Goal: Information Seeking & Learning: Find specific fact

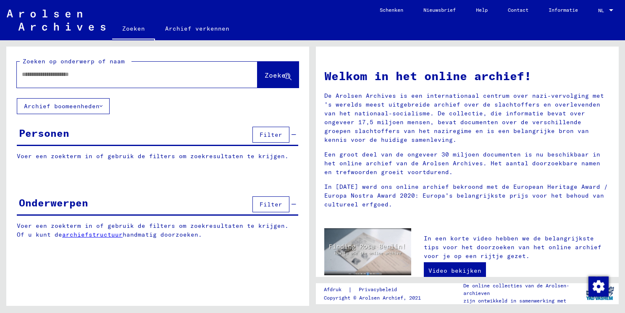
click at [36, 134] on div "Personen" at bounding box center [44, 133] width 50 height 15
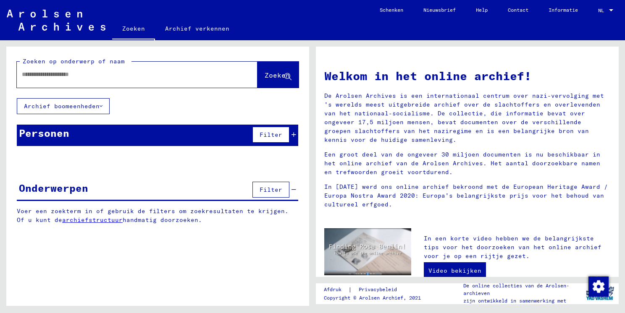
click at [32, 76] on input "text" at bounding box center [127, 74] width 210 height 9
type input "******"
click at [281, 76] on span "Zoeken" at bounding box center [277, 75] width 25 height 8
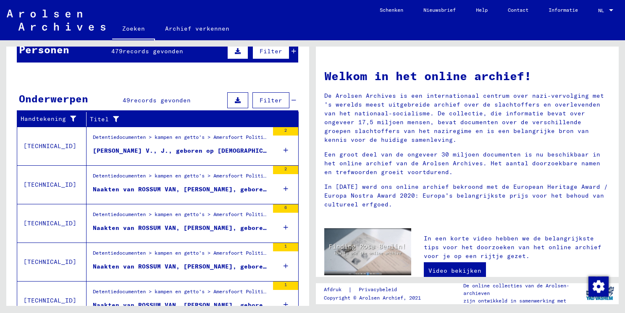
scroll to position [84, 0]
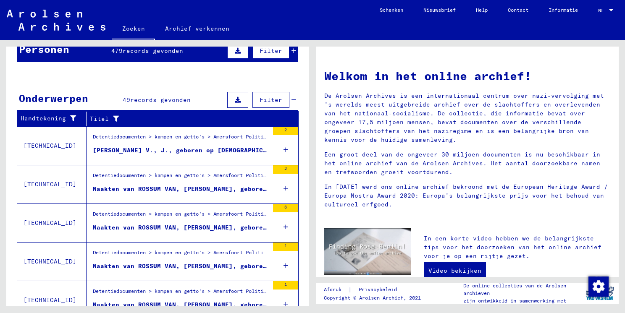
click at [196, 147] on div "[PERSON_NAME] V., J., geboren op [DEMOGRAPHIC_DATA]" at bounding box center [181, 150] width 176 height 9
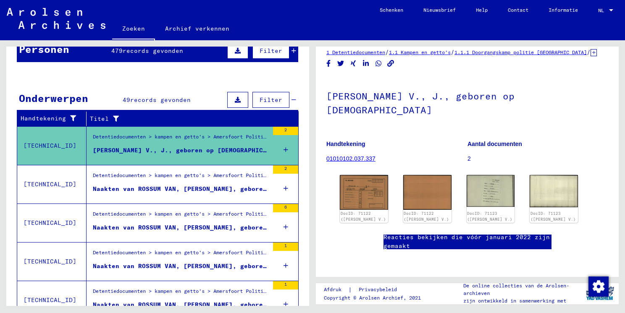
scroll to position [84, 0]
click at [362, 174] on img at bounding box center [363, 192] width 50 height 37
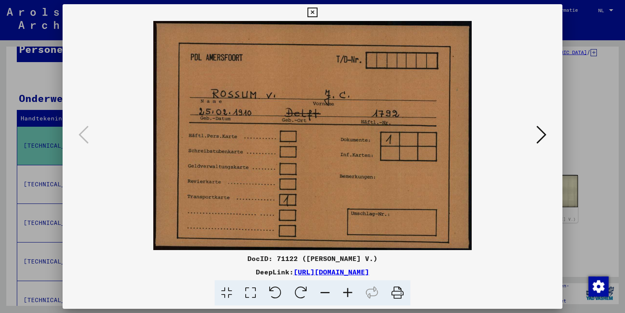
click at [544, 137] on icon at bounding box center [541, 135] width 10 height 20
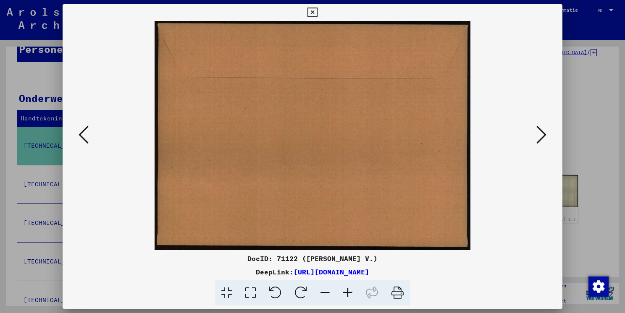
click at [544, 137] on icon at bounding box center [541, 135] width 10 height 20
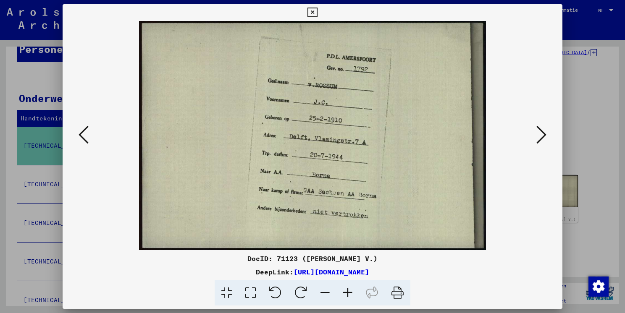
click at [544, 137] on icon at bounding box center [541, 135] width 10 height 20
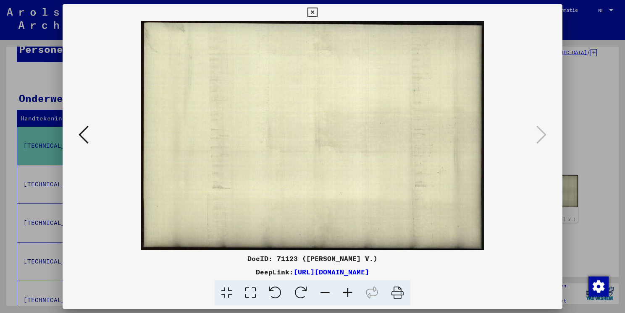
click at [87, 129] on icon at bounding box center [84, 135] width 10 height 20
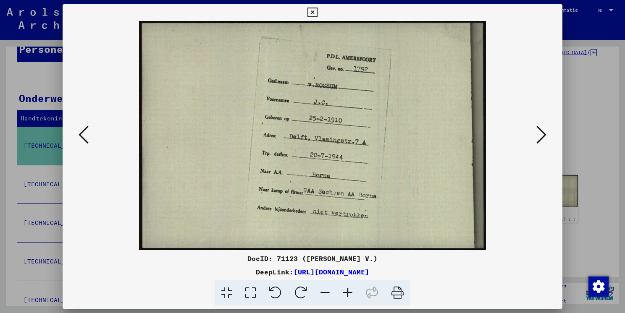
click at [87, 129] on icon at bounding box center [84, 135] width 10 height 20
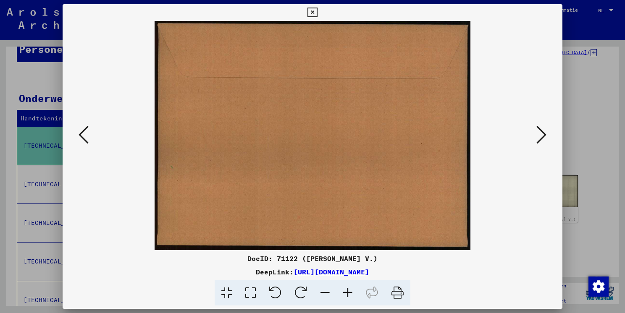
click at [87, 129] on icon at bounding box center [84, 135] width 10 height 20
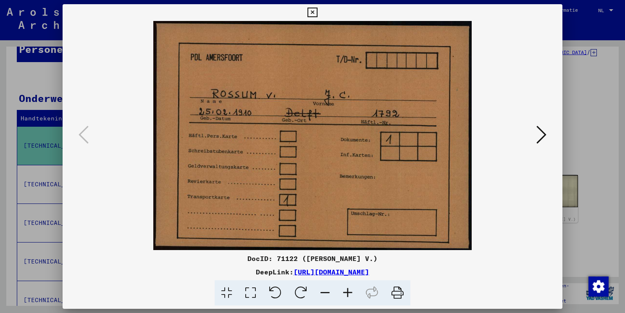
click at [314, 13] on icon at bounding box center [312, 13] width 10 height 10
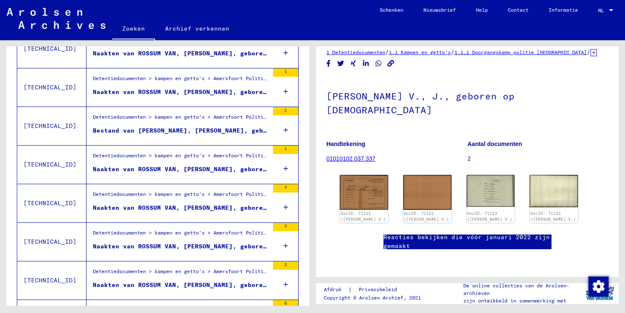
scroll to position [336, 0]
click at [187, 87] on div "Naakten van ROSSUM VAN, [PERSON_NAME], geboren op [DEMOGRAPHIC_DATA]" at bounding box center [181, 91] width 176 height 9
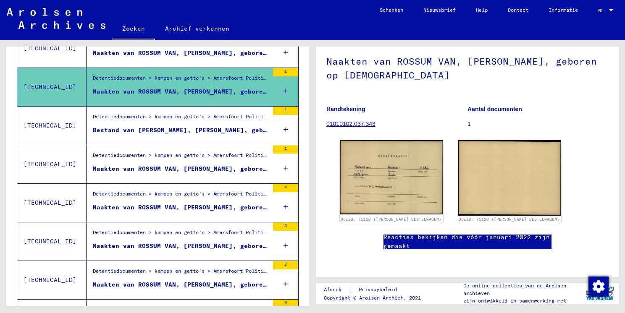
scroll to position [84, 0]
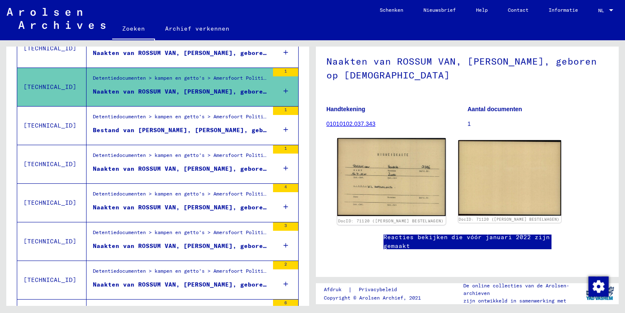
click at [381, 141] on img at bounding box center [391, 177] width 108 height 78
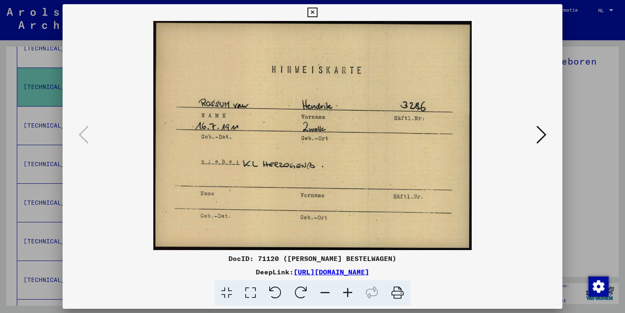
click at [545, 132] on icon at bounding box center [541, 135] width 10 height 20
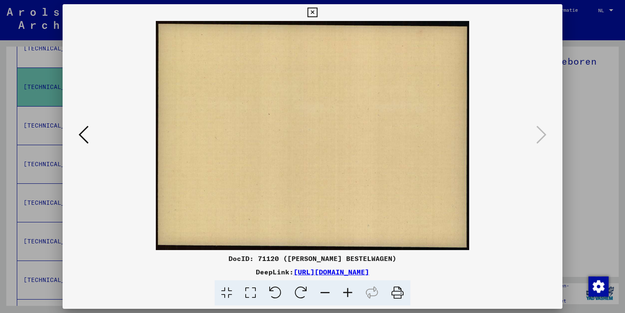
click at [84, 134] on icon at bounding box center [84, 135] width 10 height 20
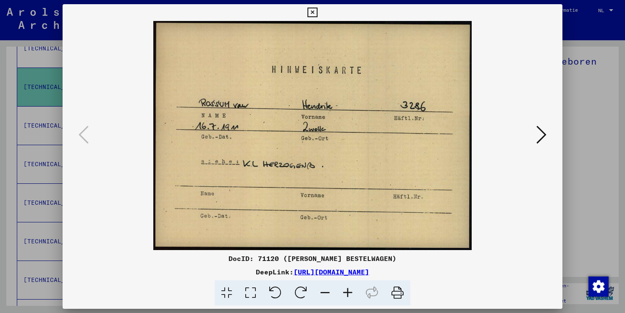
click at [312, 16] on icon at bounding box center [312, 13] width 10 height 10
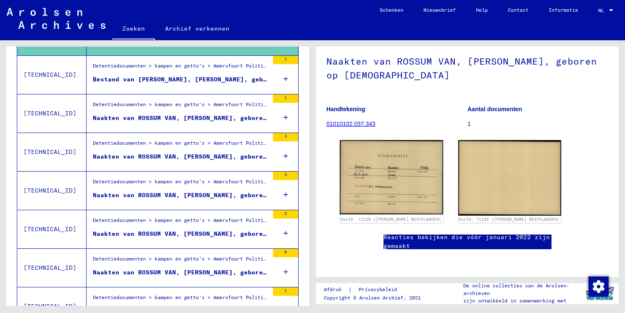
scroll to position [420, 0]
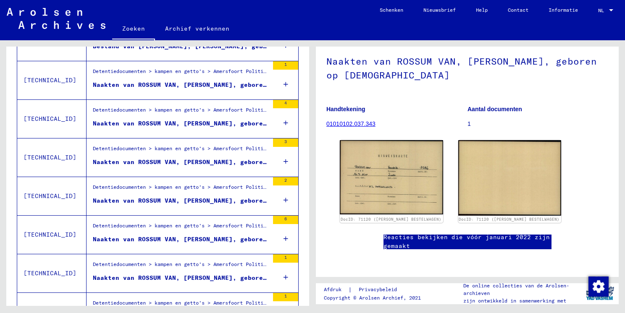
click at [171, 119] on div "Naakten van ROSSUM VAN, [PERSON_NAME], geboren op [DEMOGRAPHIC_DATA]" at bounding box center [181, 123] width 176 height 9
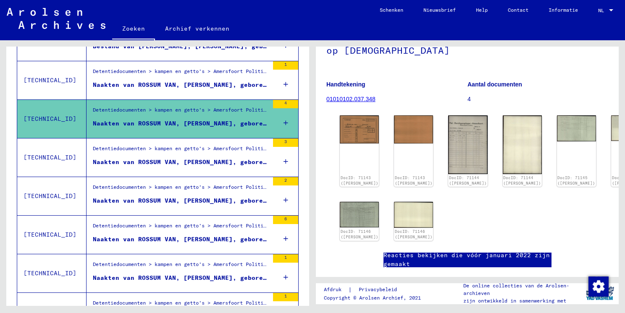
scroll to position [84, 0]
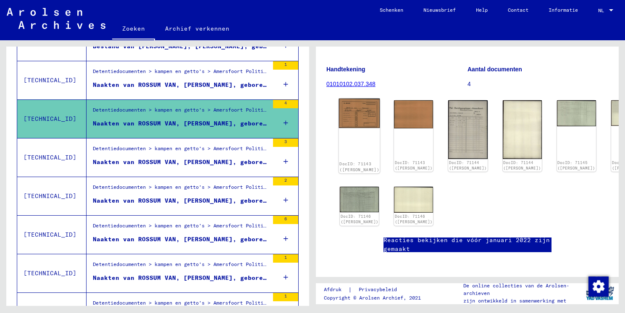
click at [362, 161] on div "DocID: 71143 ([PERSON_NAME])" at bounding box center [359, 167] width 40 height 12
click at [351, 126] on img at bounding box center [359, 113] width 41 height 29
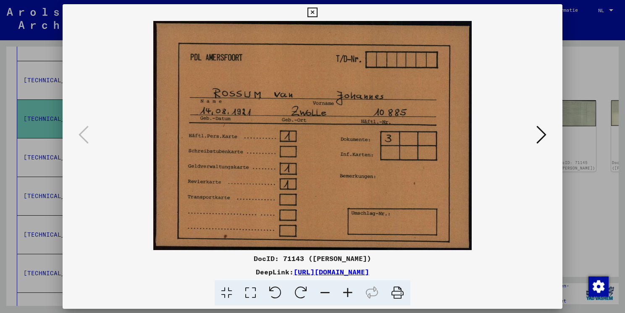
click at [545, 132] on icon at bounding box center [541, 135] width 10 height 20
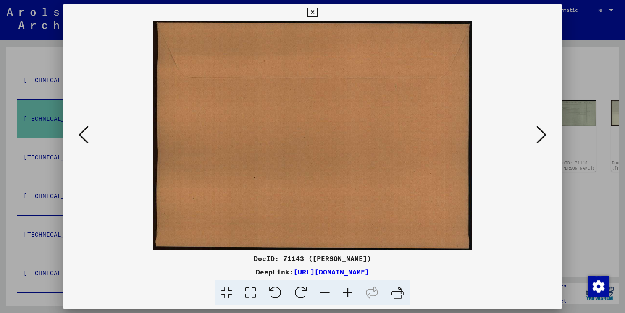
click at [543, 133] on icon at bounding box center [541, 135] width 10 height 20
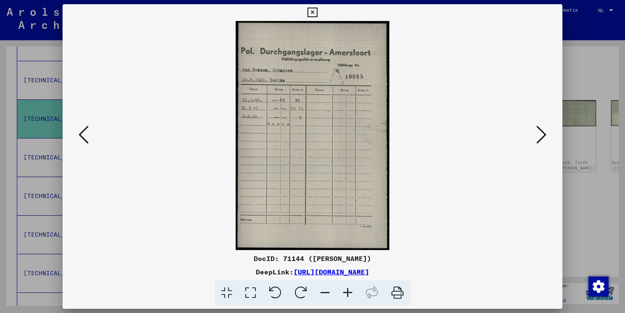
click at [319, 171] on img at bounding box center [312, 135] width 443 height 229
click at [537, 132] on icon at bounding box center [541, 135] width 10 height 20
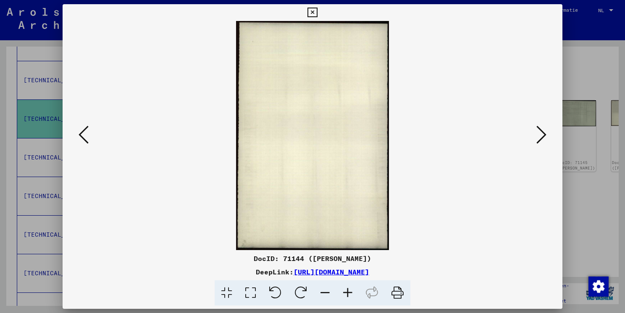
click at [537, 132] on icon at bounding box center [541, 135] width 10 height 20
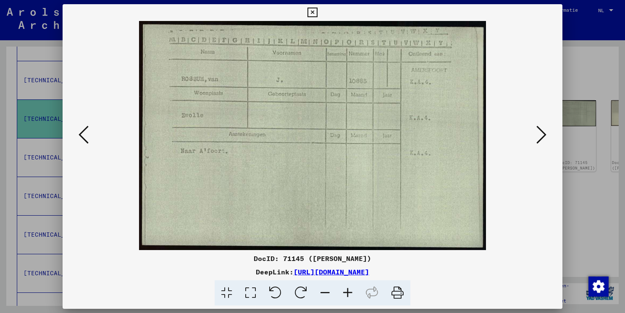
click at [336, 272] on link "[URL][DOMAIN_NAME]" at bounding box center [332, 272] width 76 height 8
